Goal: Navigation & Orientation: Go to known website

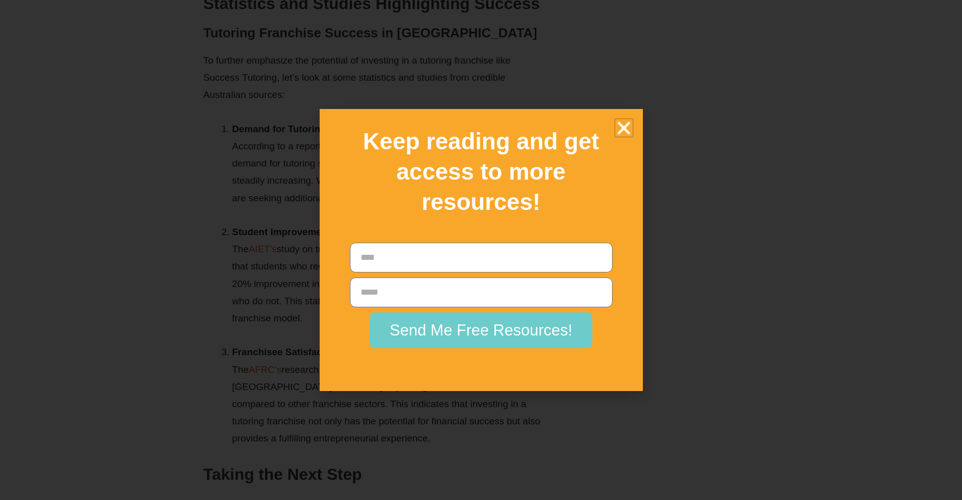
scroll to position [1413, 0]
click at [632, 124] on icon "Close" at bounding box center [624, 128] width 18 height 18
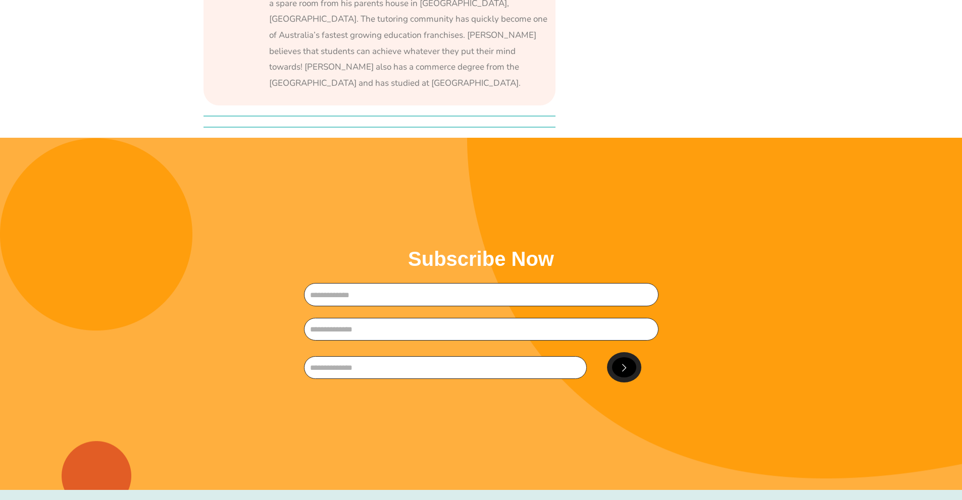
scroll to position [1969, 0]
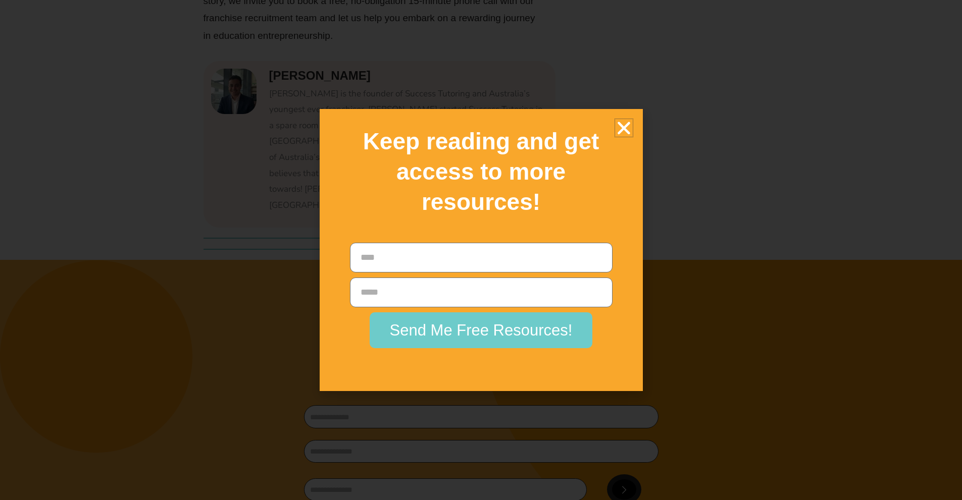
click at [625, 131] on icon "Close" at bounding box center [624, 128] width 18 height 18
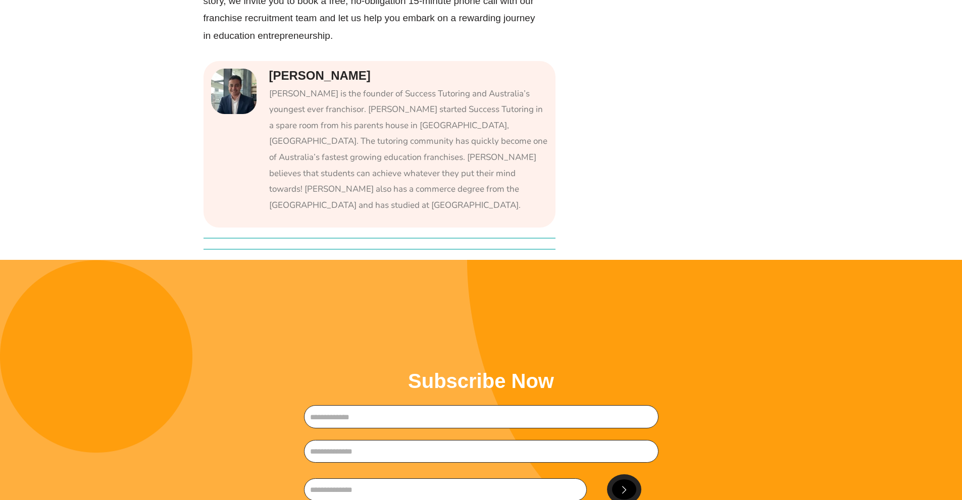
click at [239, 109] on img at bounding box center [233, 91] width 45 height 45
click at [238, 110] on img at bounding box center [233, 91] width 45 height 45
drag, startPoint x: 236, startPoint y: 110, endPoint x: 229, endPoint y: 110, distance: 7.1
click at [230, 110] on img at bounding box center [233, 91] width 45 height 45
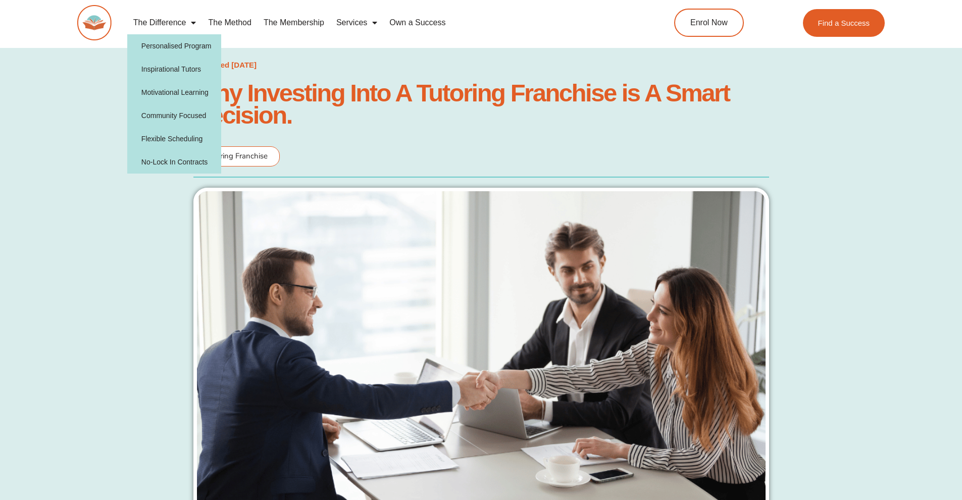
click at [112, 25] on div at bounding box center [97, 22] width 40 height 35
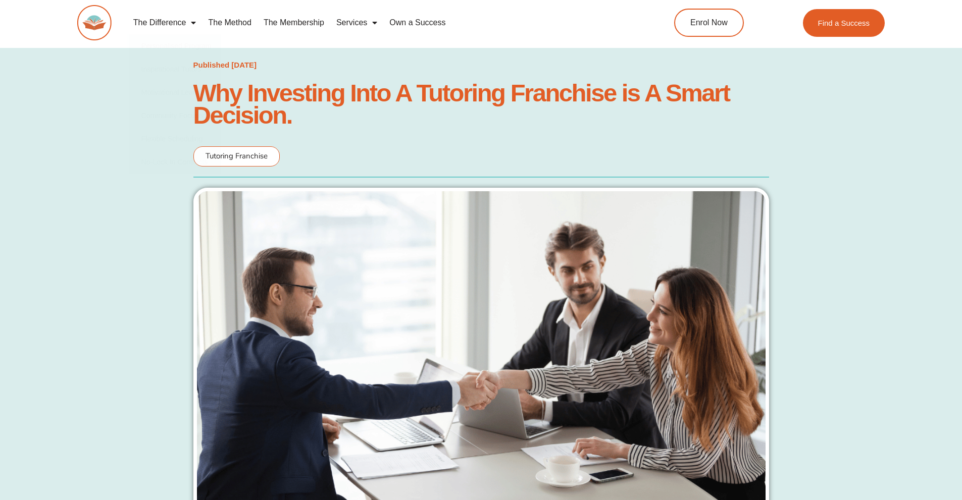
click at [97, 23] on img at bounding box center [94, 22] width 34 height 35
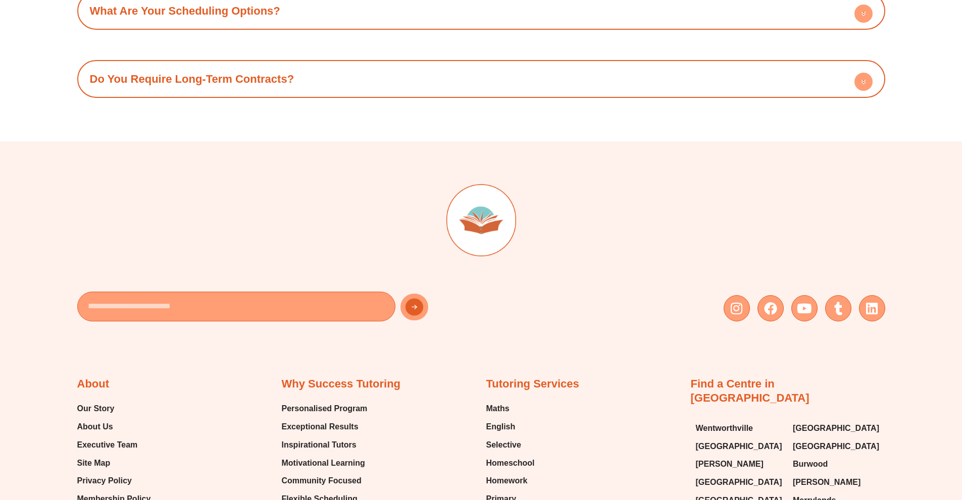
scroll to position [4090, 0]
